Goal: Information Seeking & Learning: Compare options

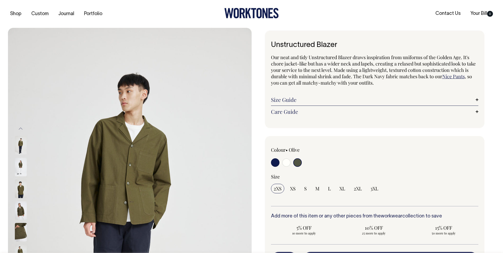
select select "Olive"
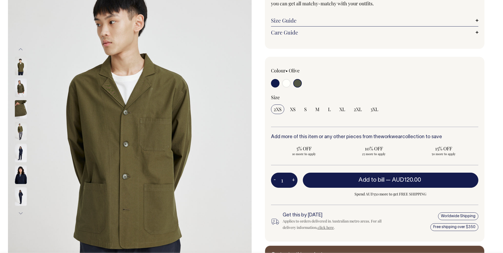
scroll to position [80, 0]
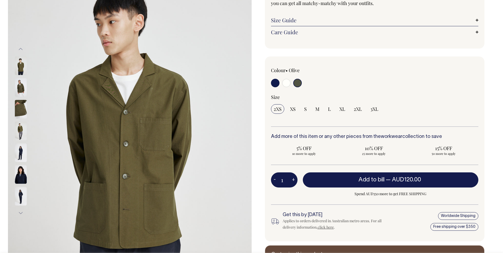
click at [23, 154] on img at bounding box center [21, 153] width 12 height 19
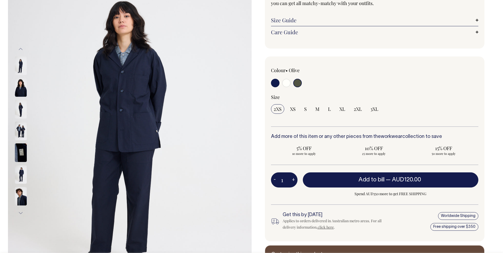
click at [296, 81] on input "radio" at bounding box center [297, 83] width 8 height 8
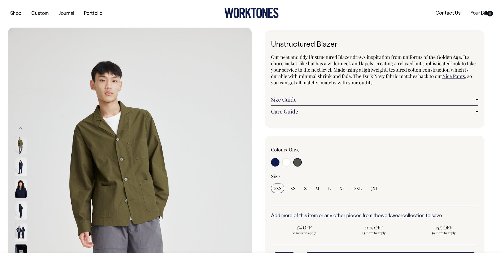
scroll to position [0, 0]
click at [458, 77] on link "Nice Pants" at bounding box center [454, 76] width 23 height 6
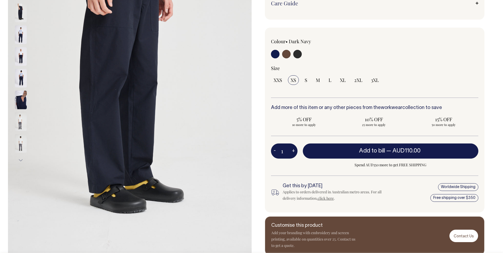
scroll to position [133, 0]
click at [286, 51] on input "radio" at bounding box center [286, 54] width 8 height 8
radio input "true"
select select "Chocolate"
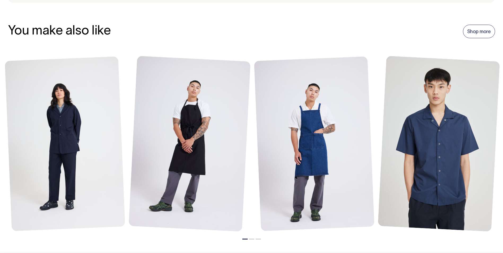
scroll to position [610, 0]
click at [478, 26] on link "Shop more" at bounding box center [479, 32] width 32 height 14
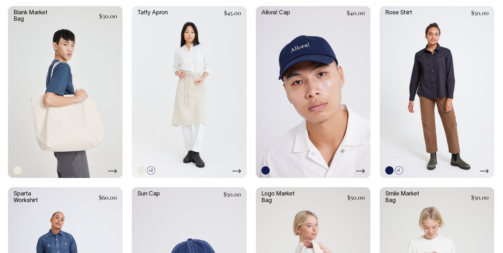
scroll to position [876, 0]
click at [459, 79] on link at bounding box center [437, 92] width 115 height 172
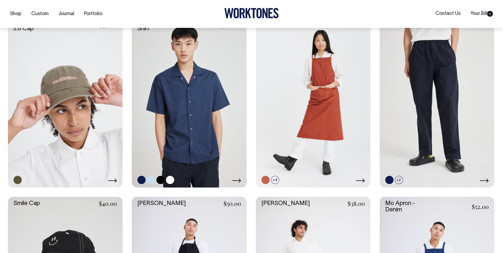
scroll to position [504, 0]
click at [206, 98] on link at bounding box center [189, 101] width 115 height 172
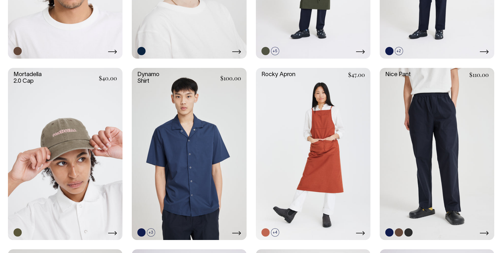
scroll to position [451, 0]
click at [425, 124] on link at bounding box center [437, 154] width 115 height 172
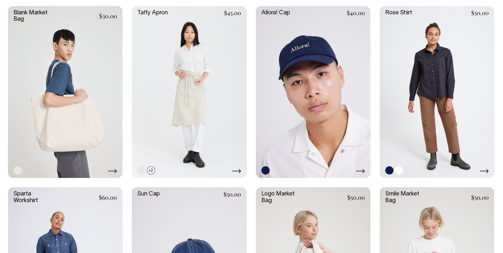
scroll to position [876, 0]
click at [471, 142] on link at bounding box center [437, 92] width 115 height 172
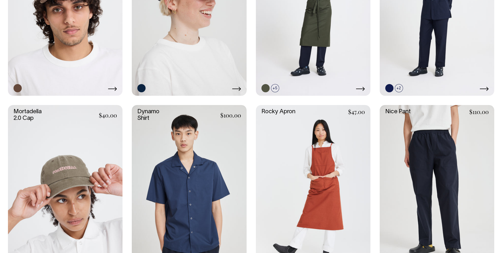
scroll to position [414, 0]
click at [201, 160] on link at bounding box center [189, 191] width 115 height 172
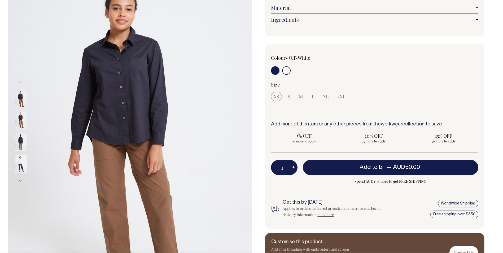
scroll to position [80, 0]
click at [19, 99] on img at bounding box center [21, 98] width 12 height 19
click at [23, 119] on img at bounding box center [21, 120] width 12 height 19
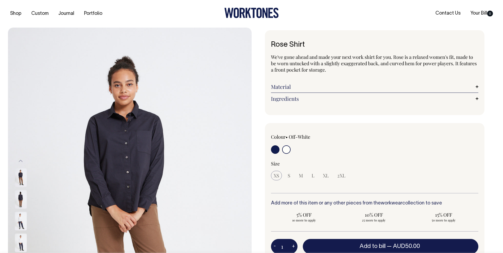
scroll to position [0, 0]
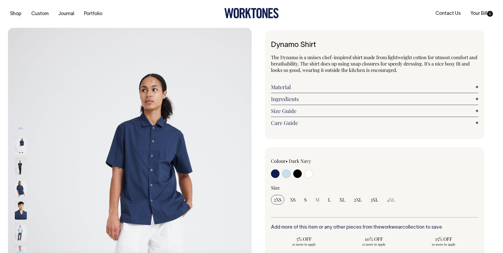
click at [298, 172] on input "radio" at bounding box center [297, 174] width 8 height 8
radio input "true"
select select "Black"
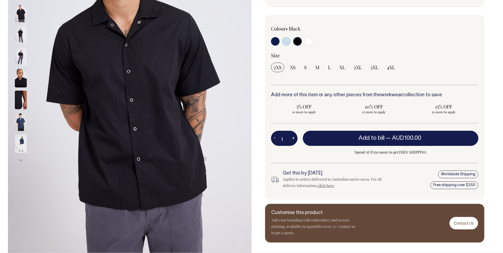
scroll to position [133, 0]
click at [371, 66] on span "3XL" at bounding box center [375, 67] width 8 height 6
click at [370, 66] on input "3XL" at bounding box center [374, 67] width 13 height 10
radio input "true"
select select "3XL"
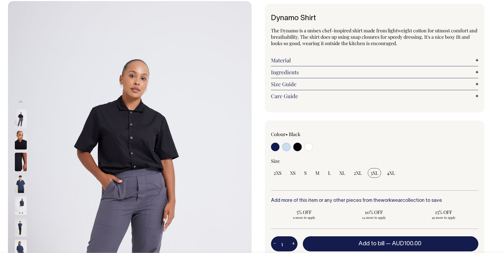
scroll to position [27, 0]
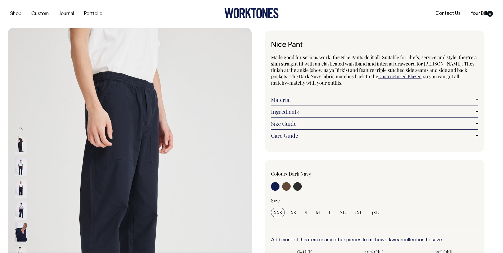
click at [286, 186] on input "radio" at bounding box center [286, 186] width 8 height 8
radio input "true"
radio input "false"
radio input "true"
select select "Chocolate"
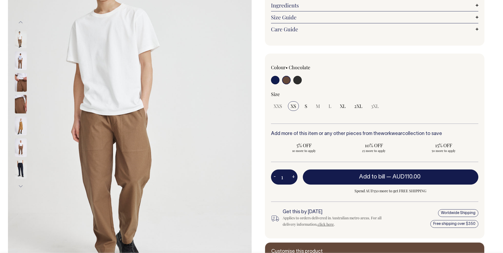
scroll to position [106, 0]
click at [297, 83] on input "radio" at bounding box center [297, 80] width 8 height 8
radio input "true"
select select "Charcoal"
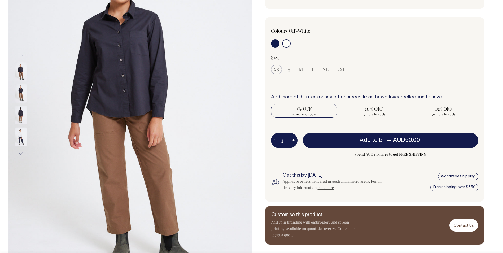
scroll to position [106, 0]
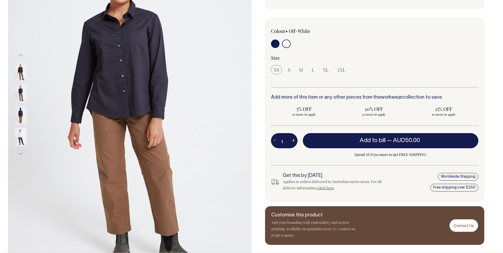
click at [287, 49] on label at bounding box center [286, 45] width 8 height 10
click at [287, 48] on input "radio" at bounding box center [286, 44] width 8 height 8
click at [288, 45] on input "radio" at bounding box center [286, 44] width 8 height 8
click at [275, 44] on input "radio" at bounding box center [275, 44] width 8 height 8
radio input "true"
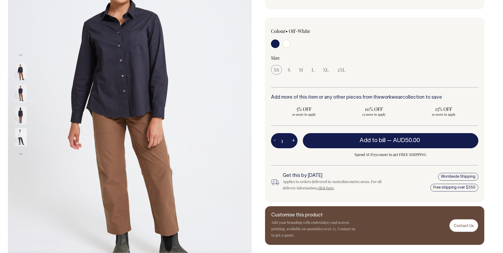
radio input "false"
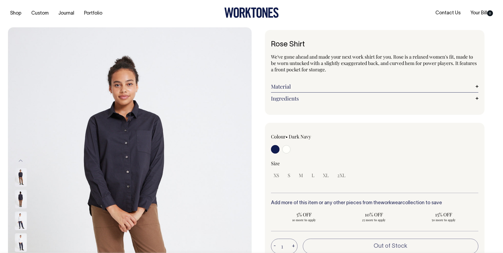
scroll to position [0, 0]
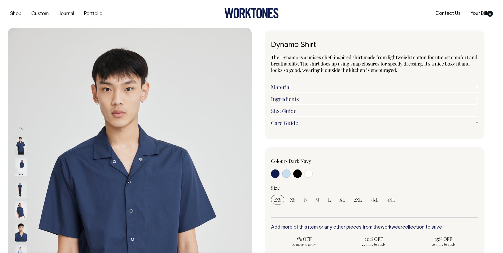
click at [24, 189] on img at bounding box center [21, 189] width 12 height 19
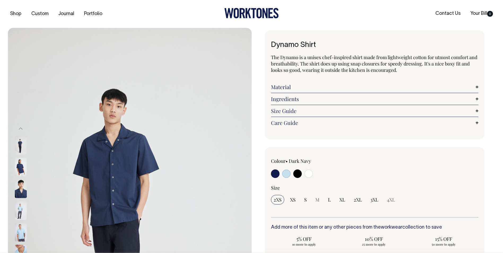
click at [24, 189] on img at bounding box center [21, 189] width 12 height 19
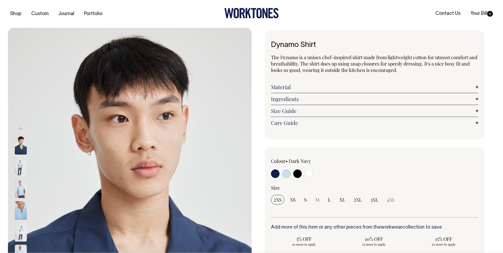
click at [23, 191] on img at bounding box center [21, 189] width 12 height 19
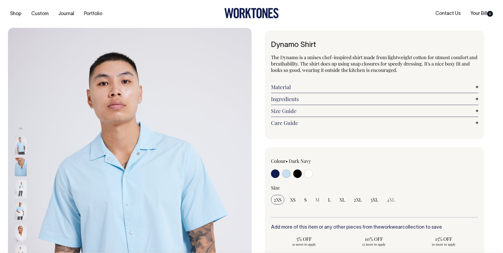
click at [297, 176] on input "radio" at bounding box center [297, 174] width 8 height 8
radio input "true"
select select "Black"
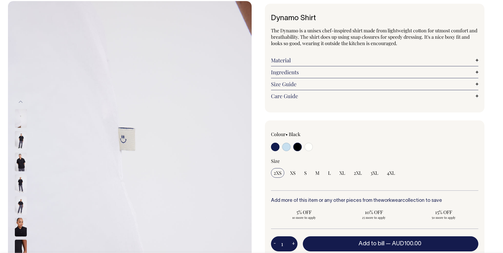
scroll to position [27, 0]
click at [311, 145] on input "radio" at bounding box center [309, 147] width 8 height 8
radio input "true"
select select "Off-White"
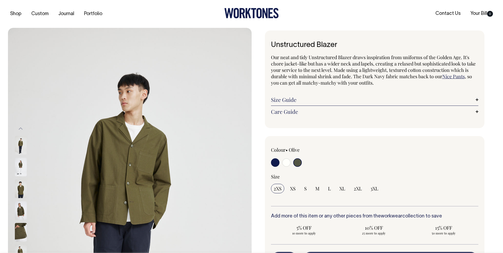
select select "Olive"
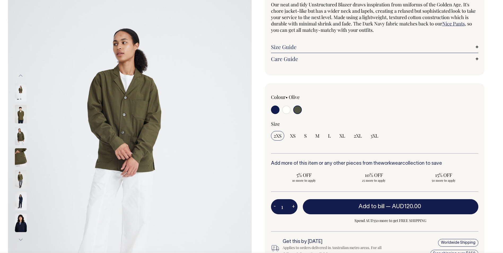
scroll to position [53, 0]
click at [21, 201] on img at bounding box center [21, 201] width 12 height 19
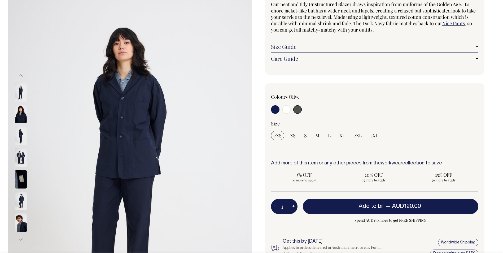
click at [286, 110] on input "radio" at bounding box center [286, 109] width 8 height 8
radio input "true"
select select "Off-White"
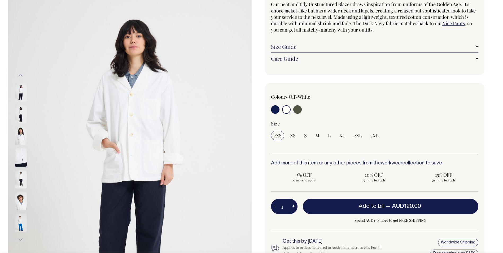
click at [273, 107] on input "radio" at bounding box center [275, 109] width 8 height 8
radio input "true"
select select "Dark Navy"
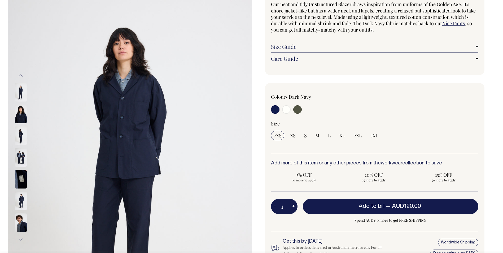
click at [297, 110] on input "radio" at bounding box center [297, 109] width 8 height 8
radio input "true"
select select "Olive"
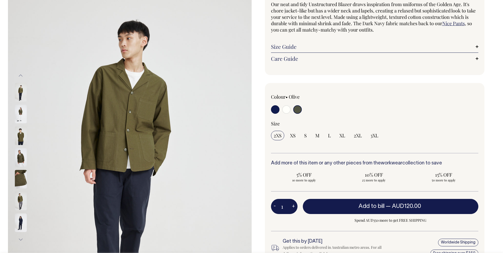
click at [278, 108] on input "radio" at bounding box center [275, 109] width 8 height 8
radio input "true"
select select "Dark Navy"
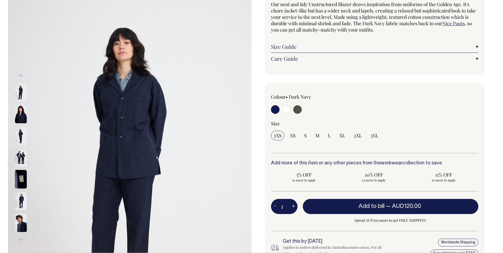
click at [288, 109] on input "radio" at bounding box center [286, 109] width 8 height 8
radio input "true"
select select "Off-White"
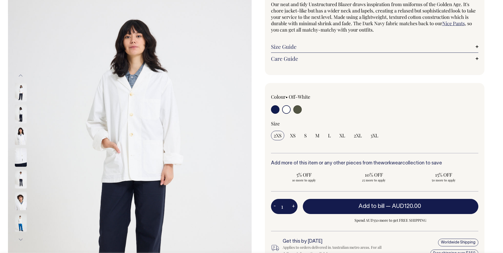
click at [274, 109] on input "radio" at bounding box center [275, 109] width 8 height 8
radio input "true"
select select "Dark Navy"
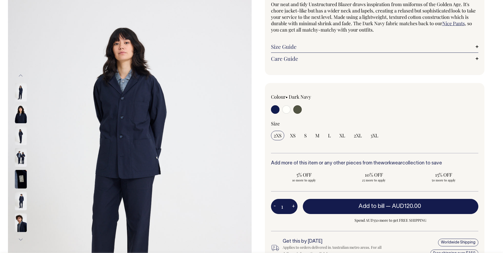
click at [298, 109] on input "radio" at bounding box center [297, 109] width 8 height 8
radio input "true"
select select "Olive"
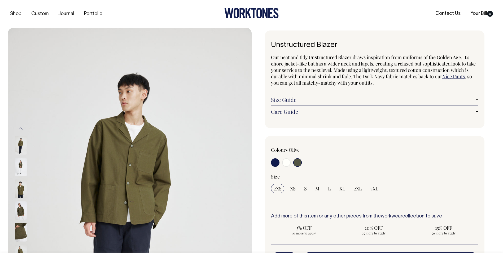
click at [477, 23] on div "Shop Custom Journal Portfolio Contact Us Your Bill 0" at bounding box center [251, 14] width 503 height 28
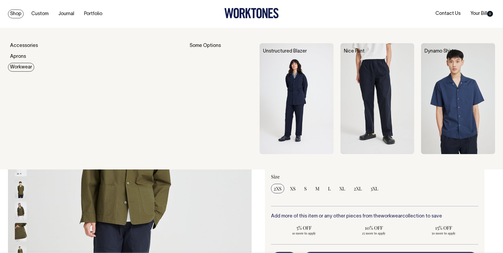
click at [18, 68] on link "Workwear" at bounding box center [21, 67] width 26 height 9
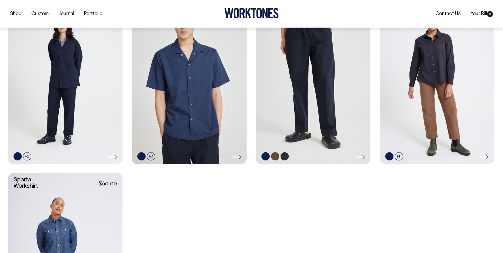
scroll to position [186, 0]
click at [328, 107] on link at bounding box center [313, 78] width 115 height 172
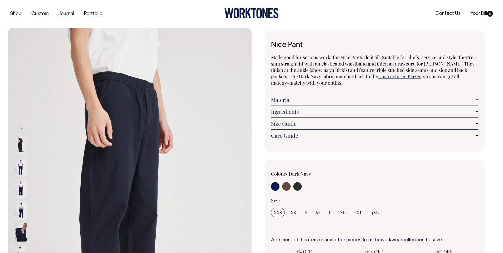
click at [302, 186] on input "radio" at bounding box center [297, 186] width 8 height 8
radio input "true"
select select "Charcoal"
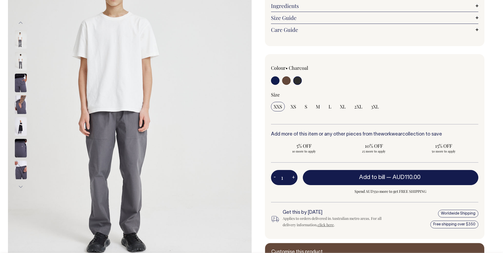
scroll to position [106, 0]
click at [288, 79] on input "radio" at bounding box center [286, 80] width 8 height 8
radio input "true"
radio input "false"
radio input "true"
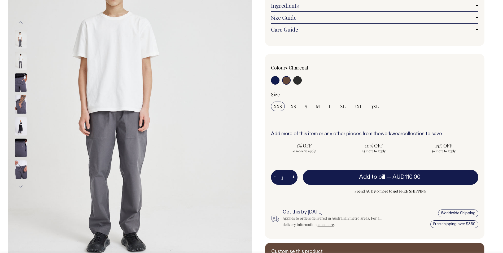
select select "Chocolate"
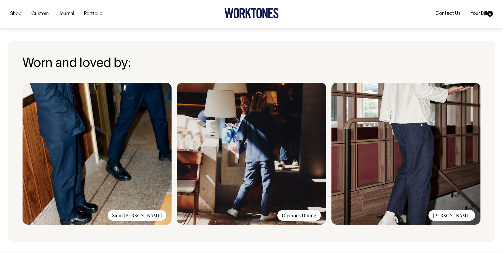
scroll to position [372, 0]
click at [411, 149] on img at bounding box center [406, 154] width 149 height 142
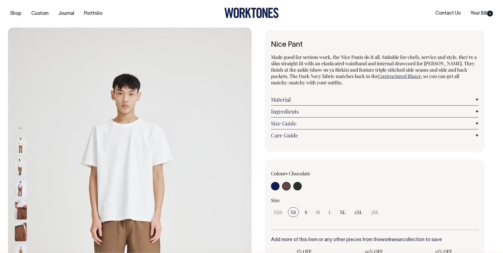
scroll to position [0, 0]
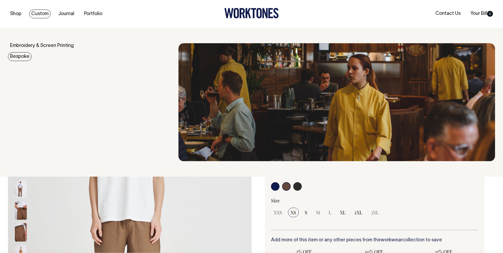
click at [15, 58] on link "Bespoke" at bounding box center [20, 56] width 24 height 9
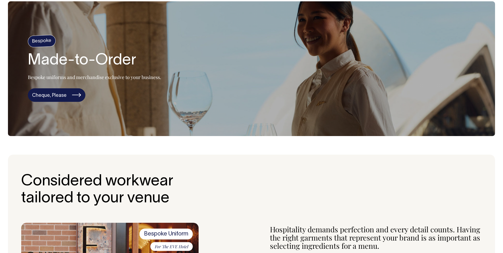
click at [68, 91] on link "Cheque, Please" at bounding box center [57, 95] width 58 height 14
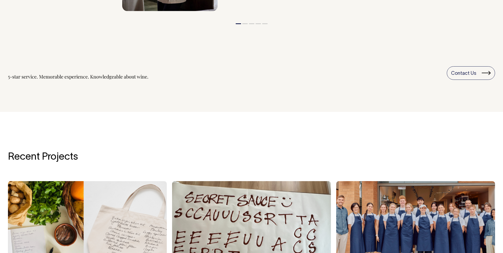
scroll to position [1159, 0]
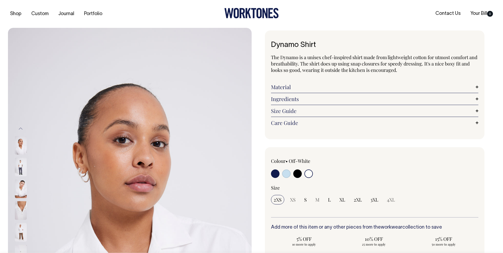
select select "Off-White"
